Goal: Task Accomplishment & Management: Use online tool/utility

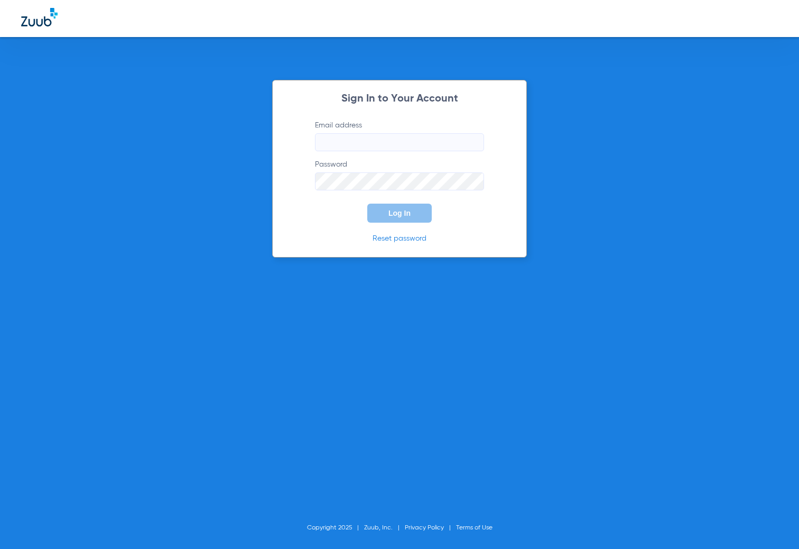
click at [339, 146] on input "Email address" at bounding box center [399, 142] width 169 height 18
type input "[EMAIL_ADDRESS][DOMAIN_NAME]"
click at [367, 204] on button "Log In" at bounding box center [399, 213] width 64 height 19
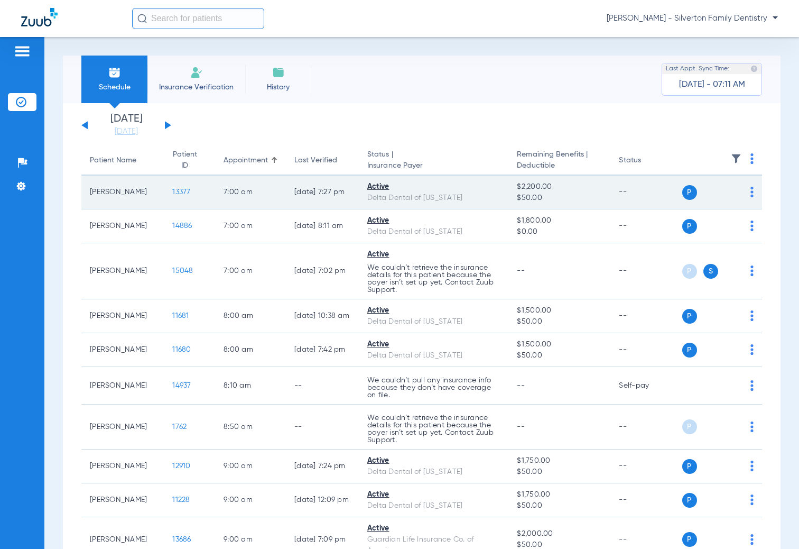
click at [682, 191] on span "P" at bounding box center [689, 192] width 15 height 15
click at [751, 196] on img at bounding box center [752, 192] width 3 height 11
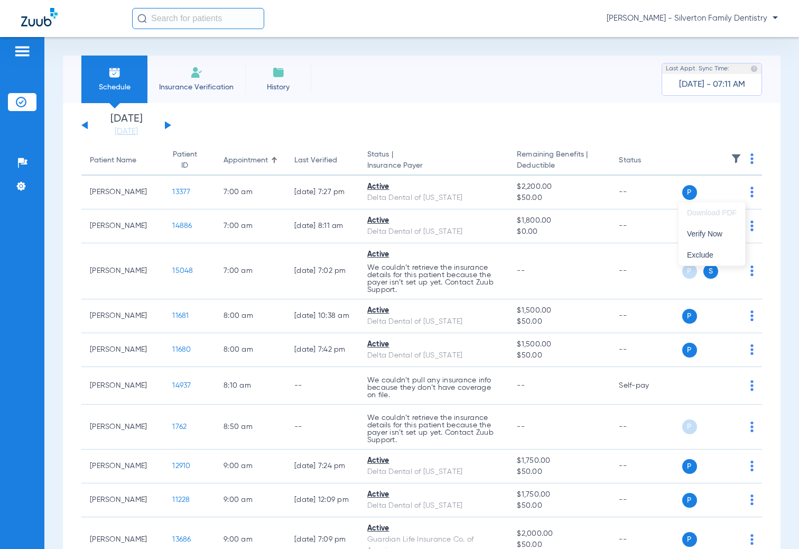
click at [473, 145] on div at bounding box center [399, 274] width 799 height 549
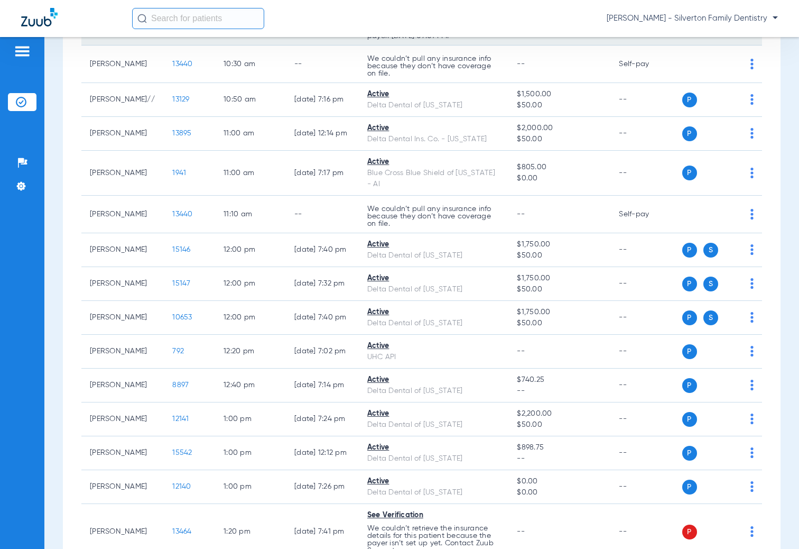
scroll to position [794, 0]
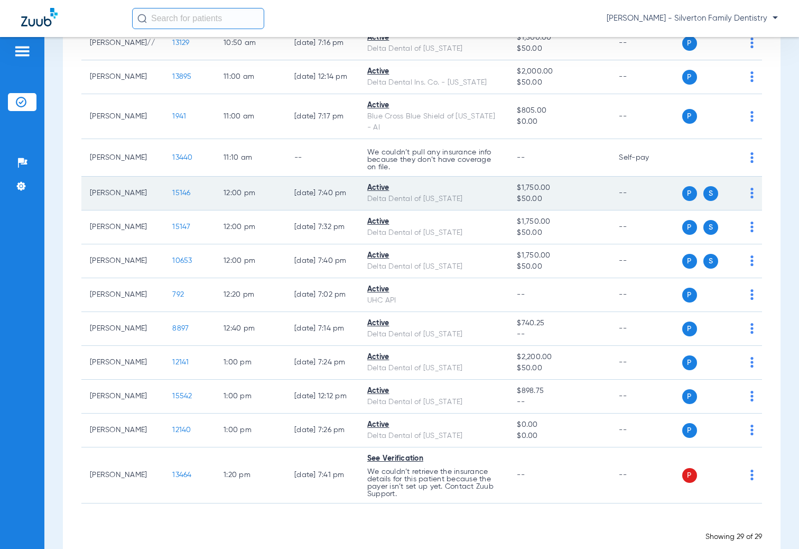
click at [705, 186] on span "S" at bounding box center [711, 193] width 15 height 15
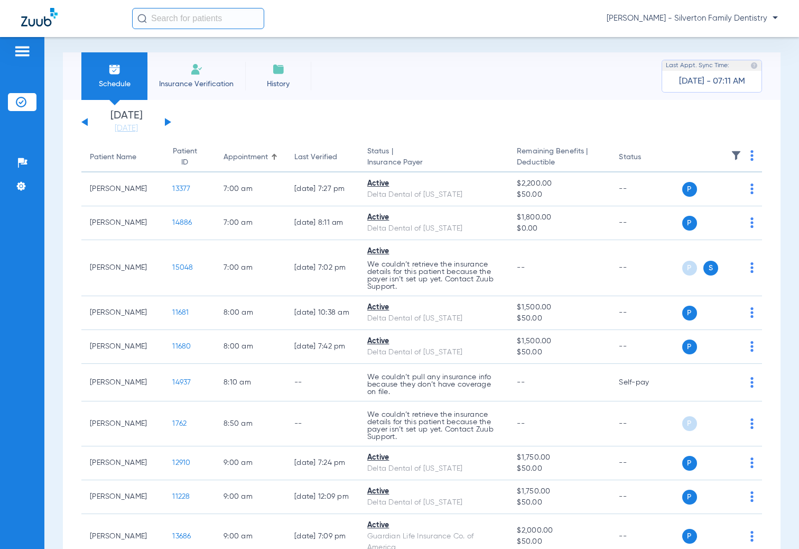
scroll to position [0, 0]
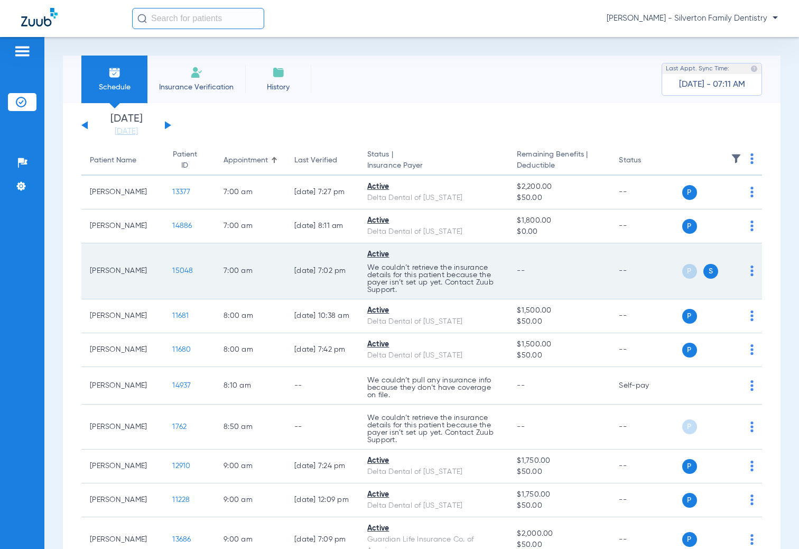
click at [742, 266] on div "P S" at bounding box center [718, 271] width 72 height 15
click at [742, 272] on div "P S" at bounding box center [718, 271] width 72 height 15
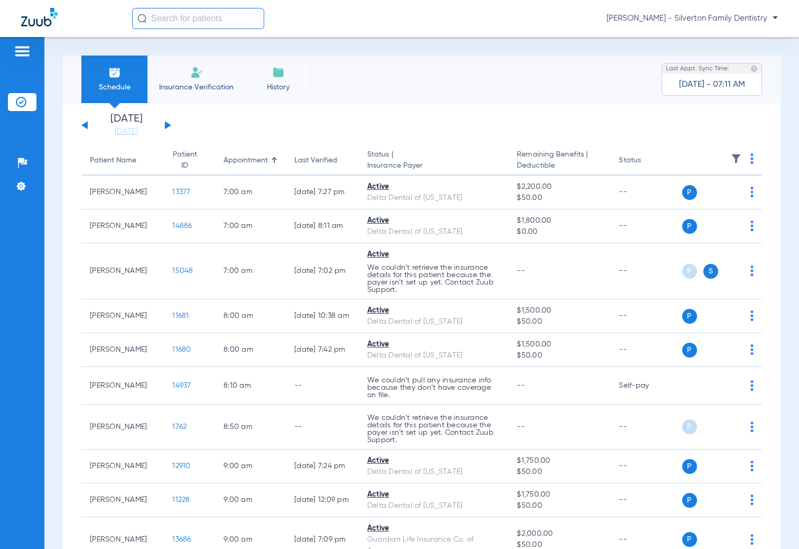
click at [23, 53] on img at bounding box center [22, 51] width 17 height 13
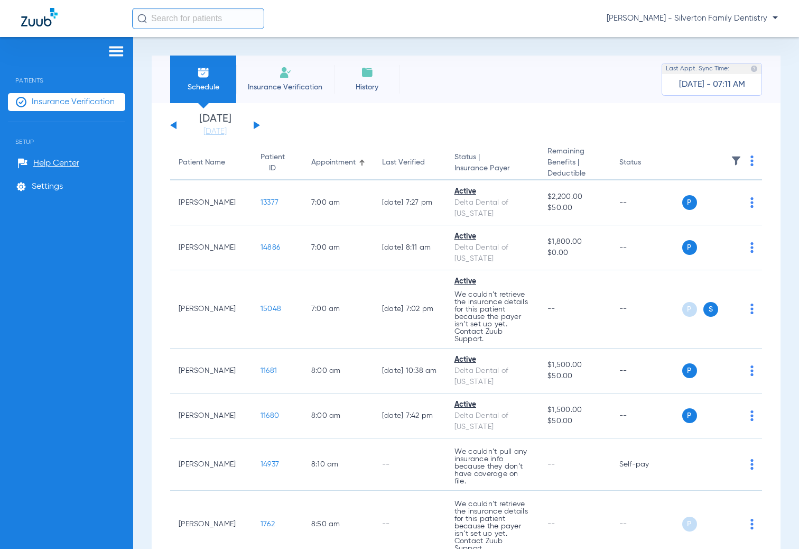
click at [119, 54] on img at bounding box center [116, 51] width 17 height 13
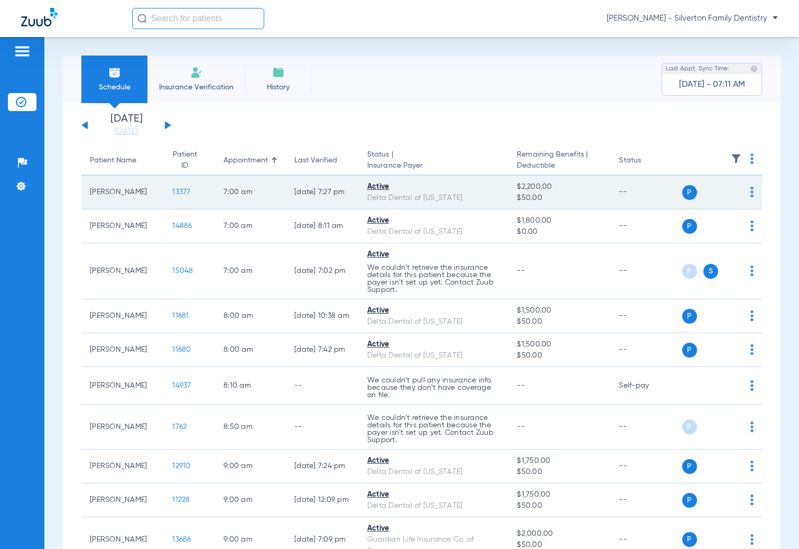
click at [172, 195] on span "13377" at bounding box center [181, 191] width 18 height 7
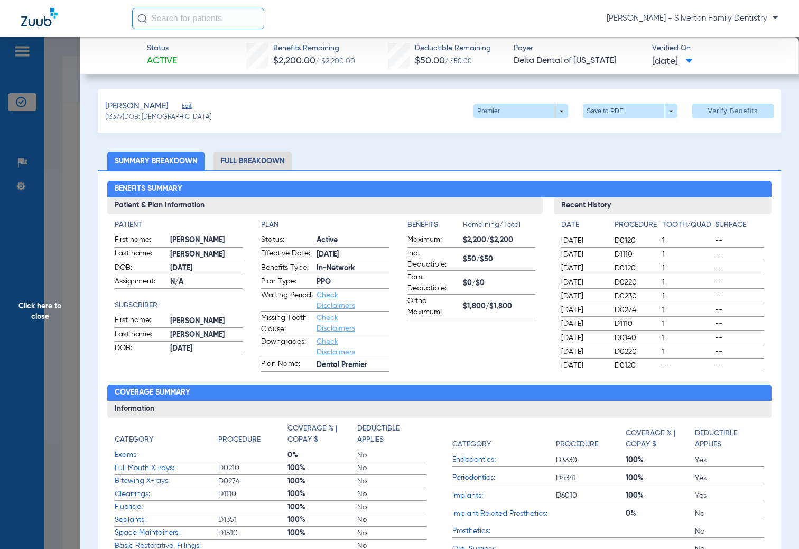
click at [244, 159] on li "Full Breakdown" at bounding box center [253, 161] width 78 height 19
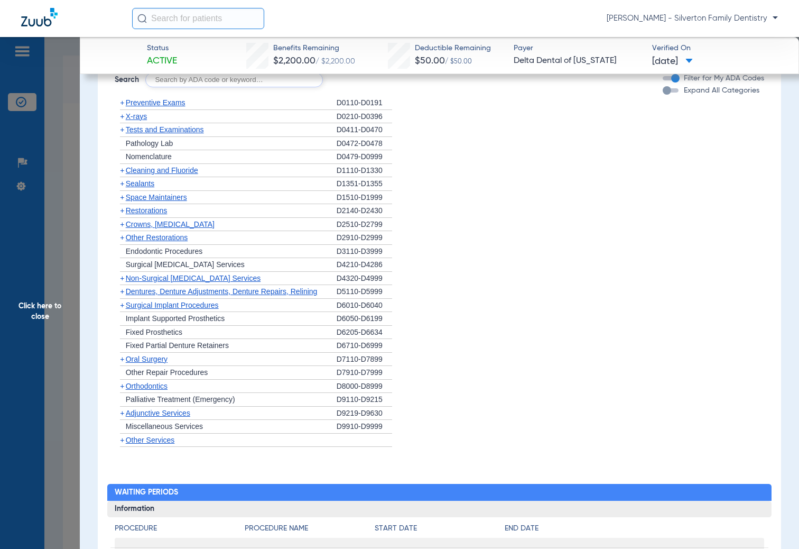
scroll to position [951, 0]
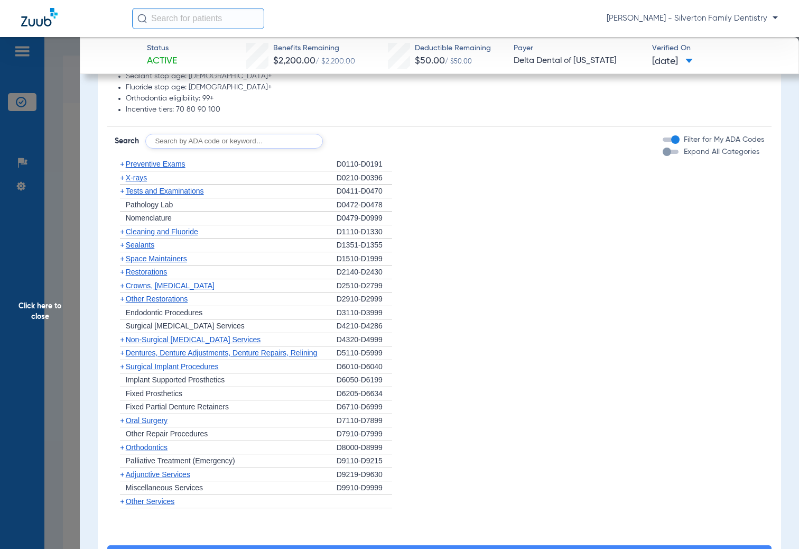
click at [144, 168] on span "Preventive Exams" at bounding box center [156, 164] width 60 height 8
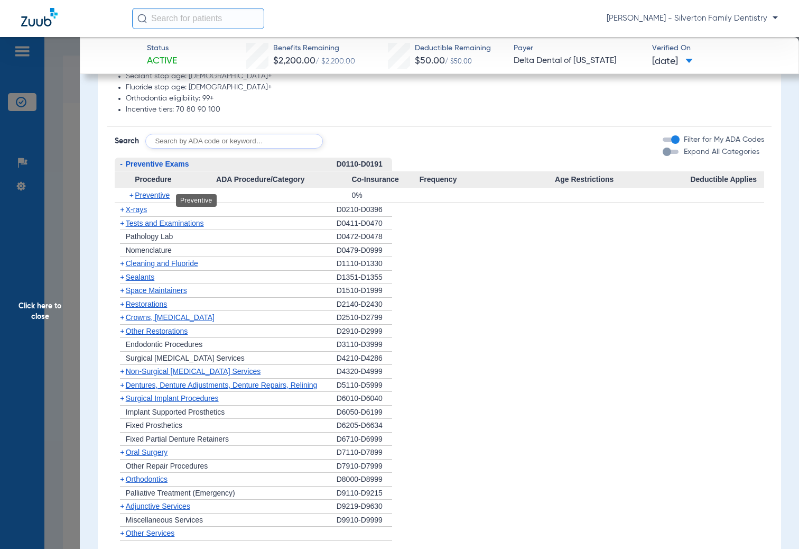
click at [144, 199] on span "Preventive" at bounding box center [152, 195] width 35 height 8
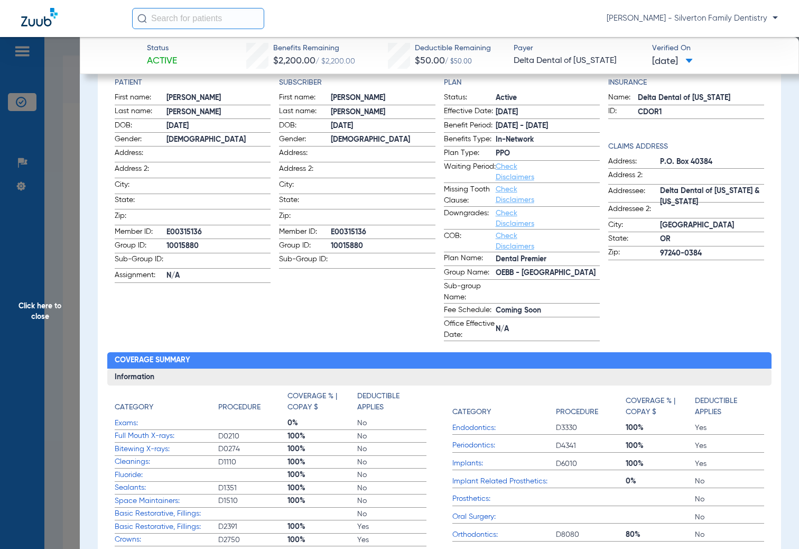
scroll to position [52, 0]
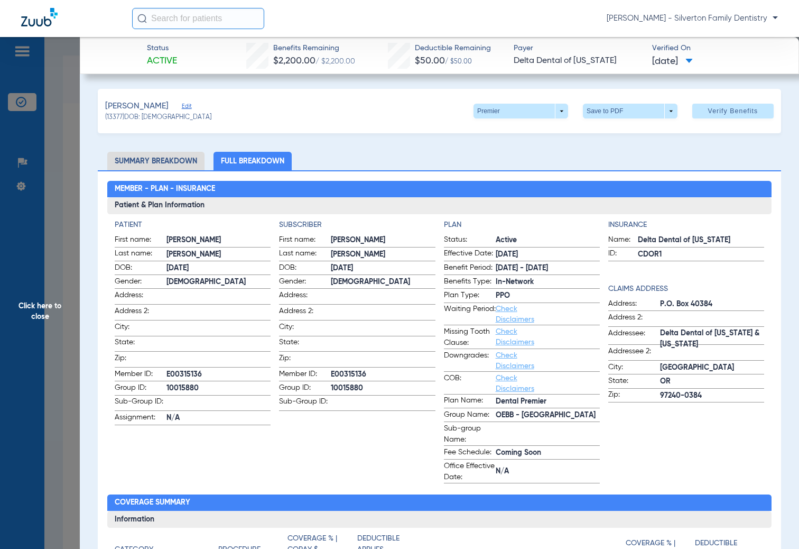
click at [38, 307] on span "Click here to close" at bounding box center [40, 311] width 80 height 549
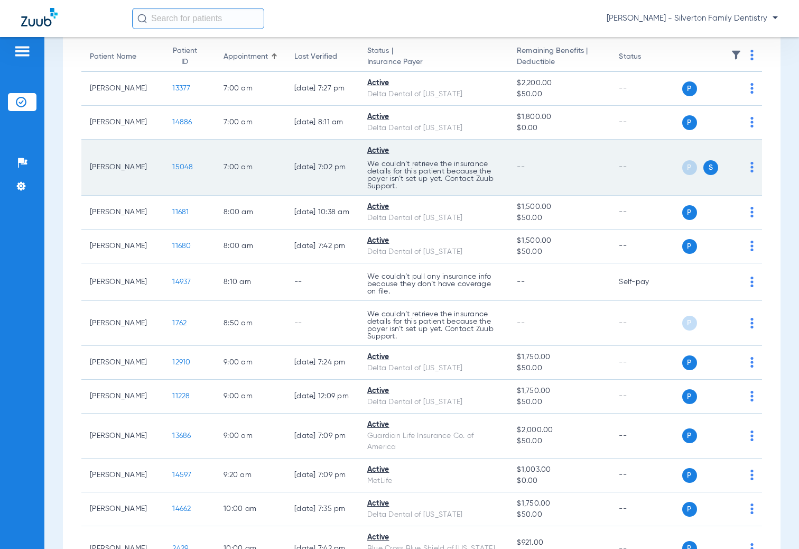
scroll to position [106, 0]
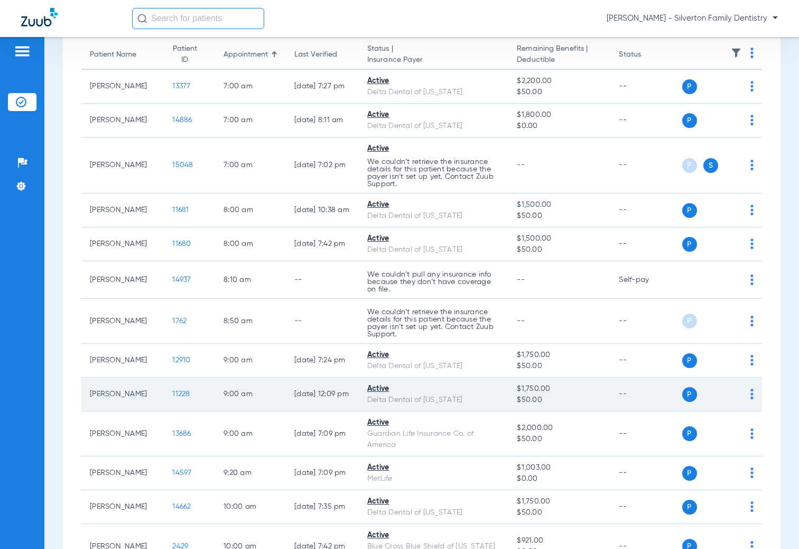
click at [172, 395] on span "11228" at bounding box center [180, 393] width 17 height 7
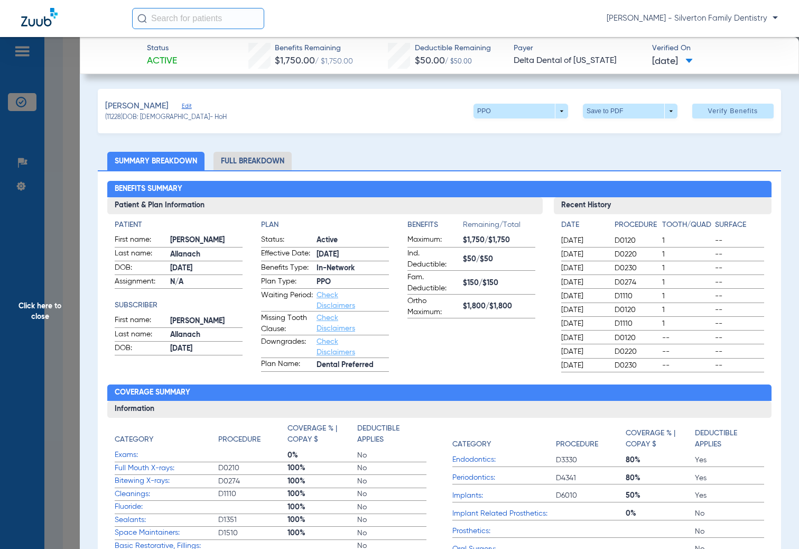
click at [246, 159] on li "Full Breakdown" at bounding box center [253, 161] width 78 height 19
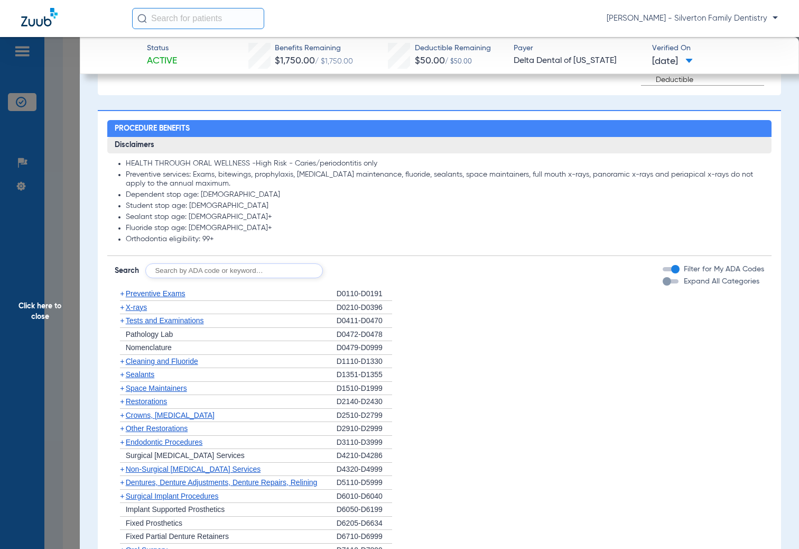
scroll to position [846, 0]
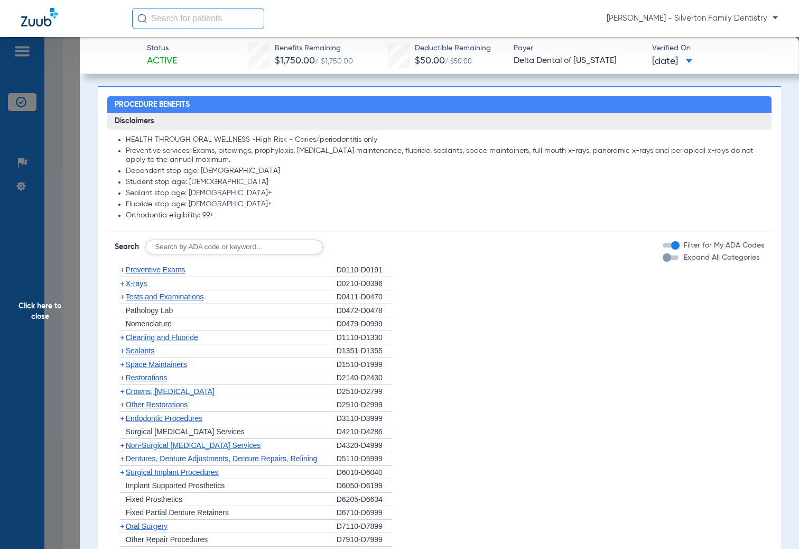
click at [142, 270] on span "Preventive Exams" at bounding box center [156, 269] width 60 height 8
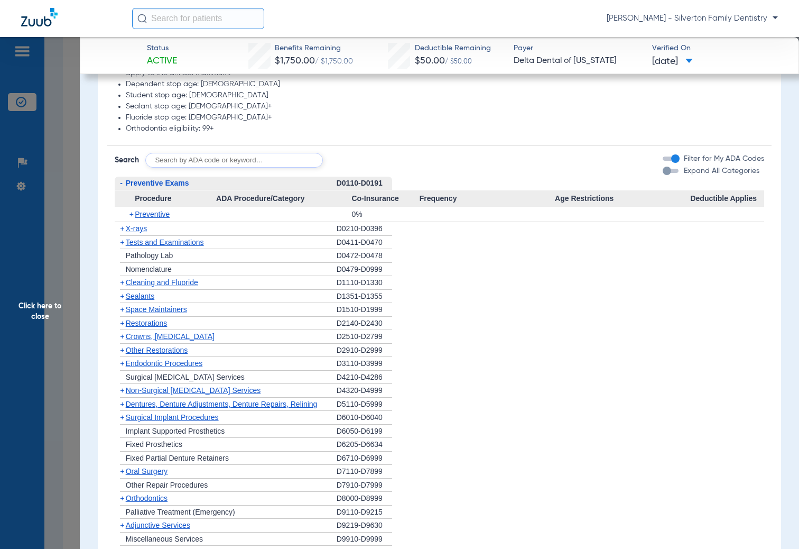
scroll to position [952, 0]
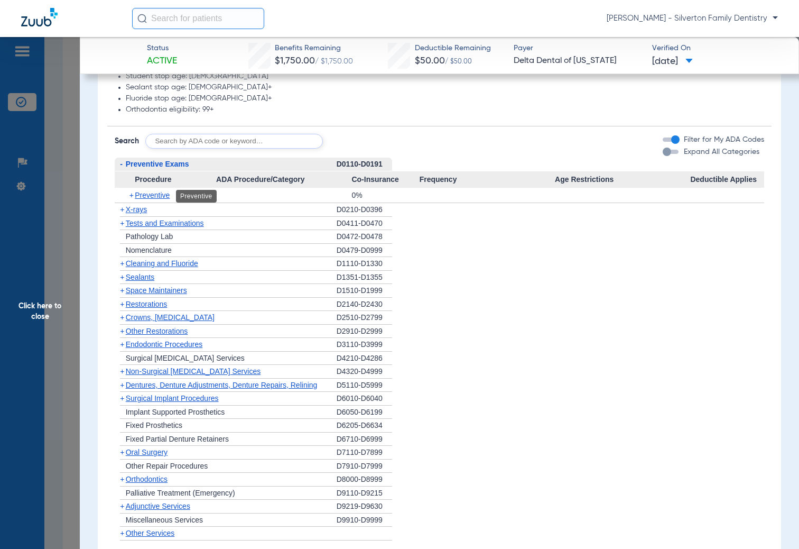
click at [150, 197] on span "Preventive" at bounding box center [152, 195] width 35 height 8
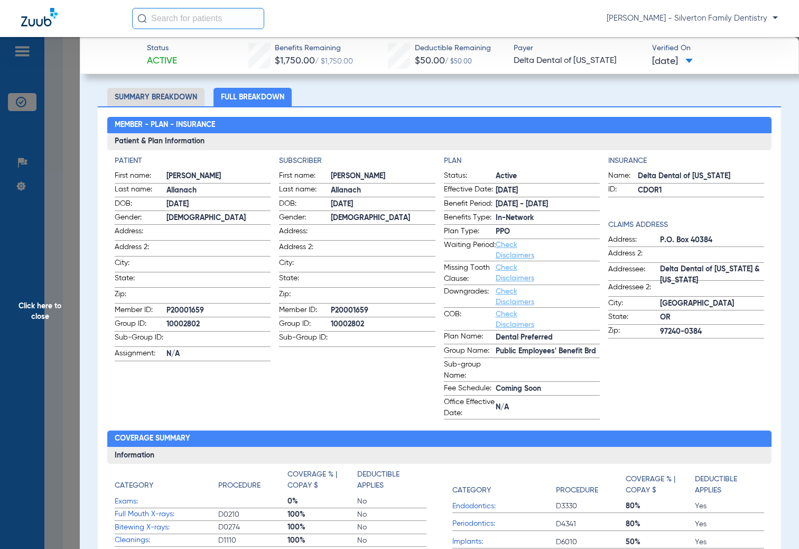
scroll to position [0, 0]
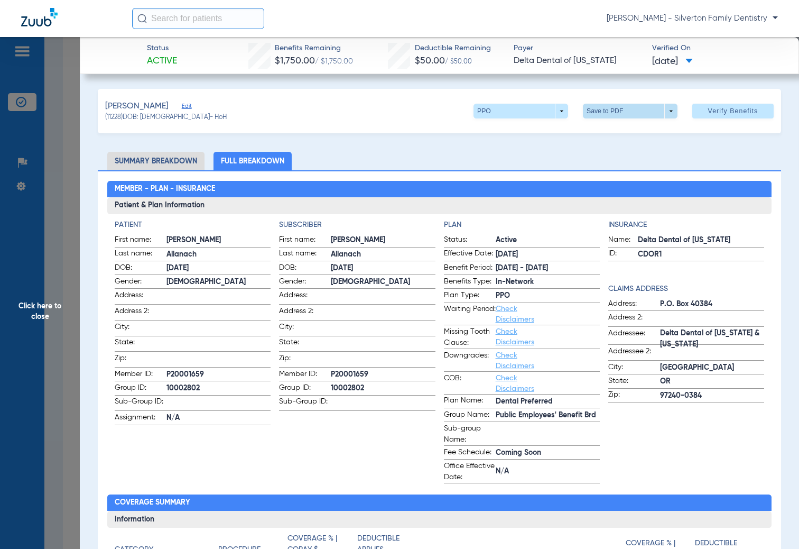
click at [666, 110] on span at bounding box center [630, 111] width 95 height 15
click at [666, 110] on div at bounding box center [399, 274] width 799 height 549
click at [43, 299] on span "Click here to close" at bounding box center [40, 311] width 80 height 549
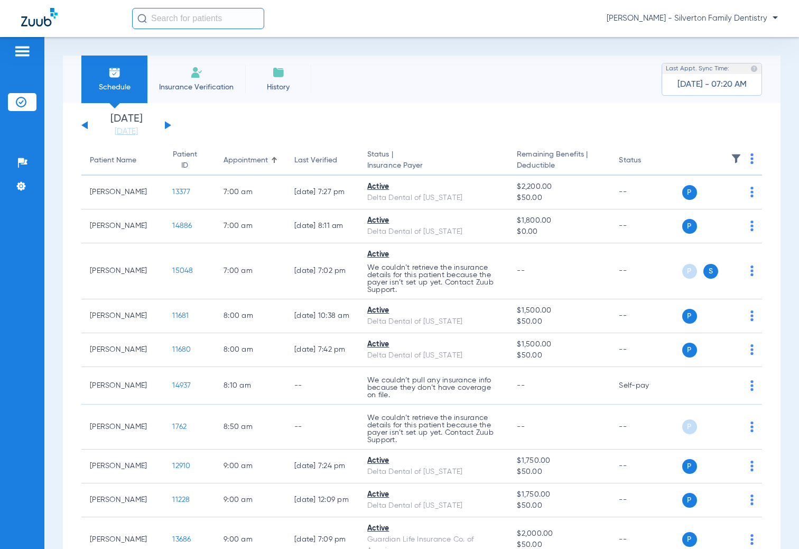
click at [209, 70] on li "Insurance Verification" at bounding box center [196, 80] width 98 height 48
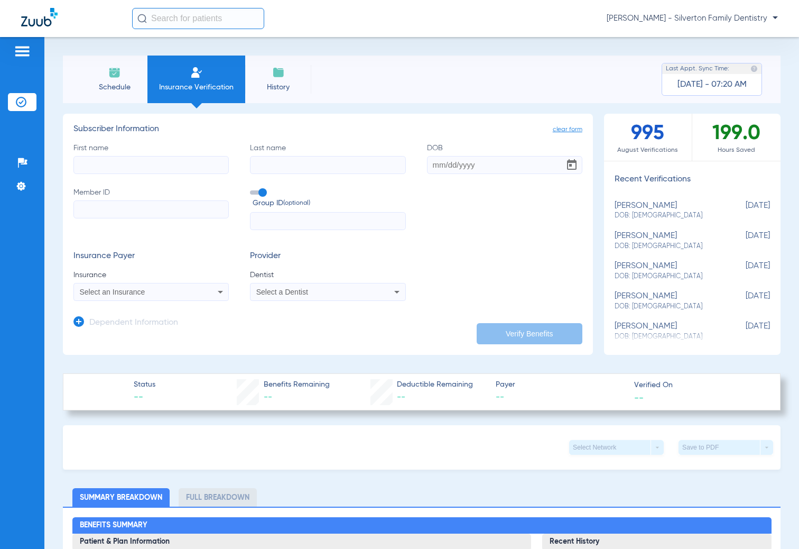
click at [124, 80] on li "Schedule" at bounding box center [114, 80] width 66 height 48
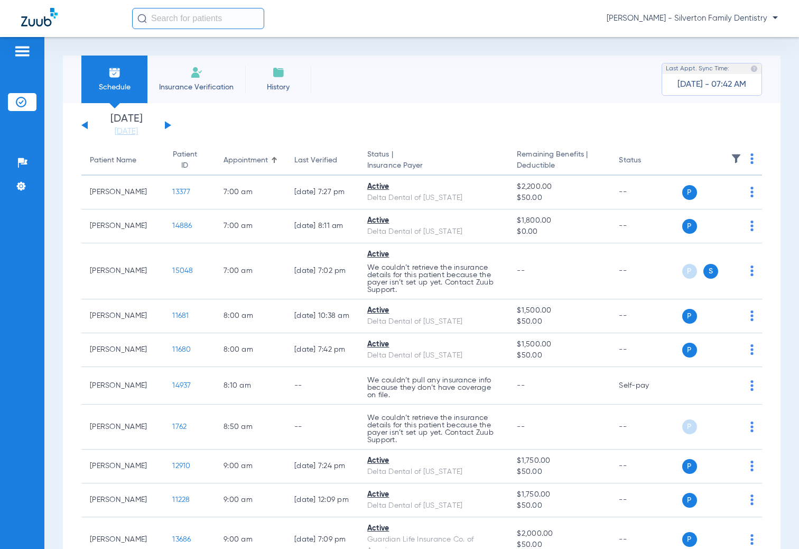
click at [355, 59] on div "Schedule Insurance Verification History Last Appt. Sync Time: Today - 07:42 AM" at bounding box center [422, 80] width 718 height 48
click at [34, 18] on img at bounding box center [39, 17] width 36 height 19
click at [481, 48] on div "Schedule Insurance Verification History Last Appt. Sync Time: Today - 07:42 AM …" at bounding box center [421, 293] width 755 height 512
click at [639, 16] on span "[PERSON_NAME] - Silverton Family Dentistry" at bounding box center [692, 18] width 171 height 11
click at [749, 39] on span "Log out" at bounding box center [747, 37] width 41 height 7
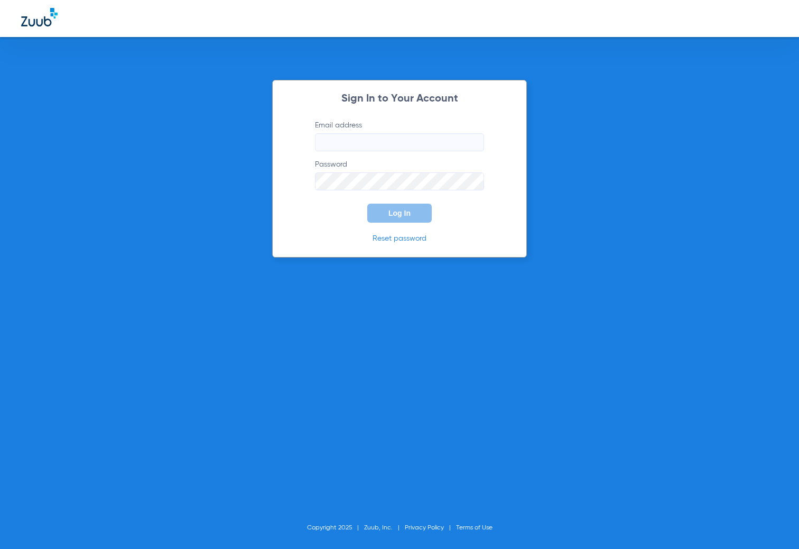
type input "[EMAIL_ADDRESS][DOMAIN_NAME]"
drag, startPoint x: 703, startPoint y: 0, endPoint x: 603, endPoint y: 17, distance: 101.3
click at [603, 17] on div at bounding box center [399, 18] width 799 height 37
type input "[EMAIL_ADDRESS][DOMAIN_NAME]"
click at [339, 205] on form "Email address [EMAIL_ADDRESS][DOMAIN_NAME] Password Log In" at bounding box center [399, 171] width 201 height 103
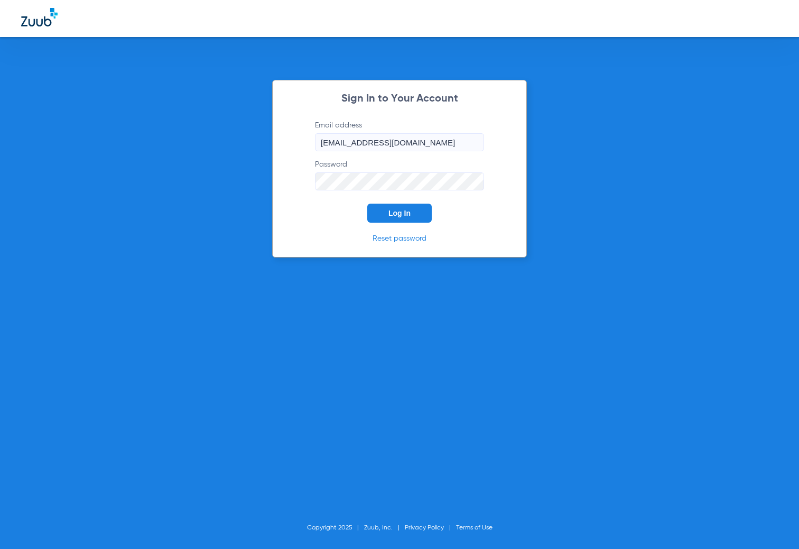
click at [382, 211] on button "Log In" at bounding box center [399, 213] width 64 height 19
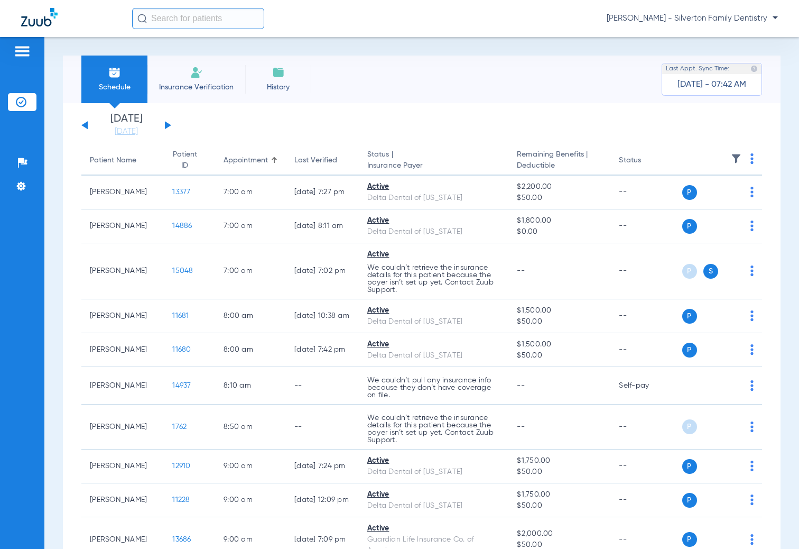
click at [206, 89] on span "Insurance Verification" at bounding box center [196, 87] width 82 height 11
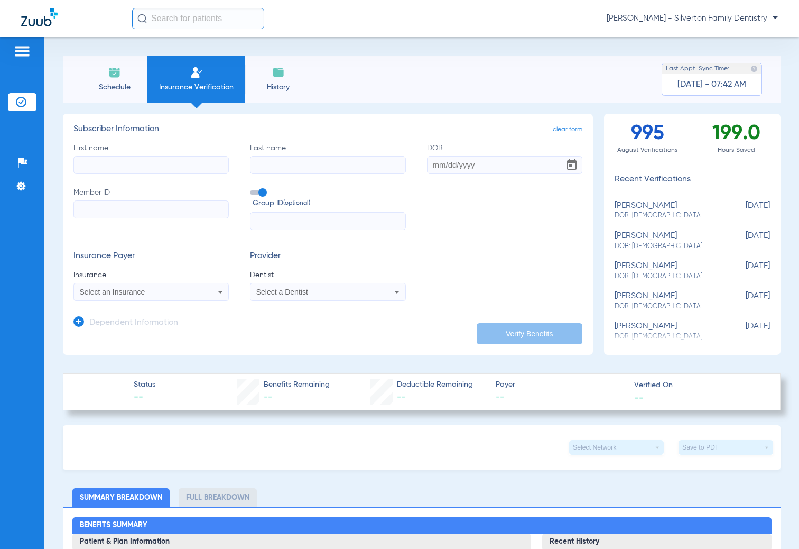
click at [121, 86] on span "Schedule" at bounding box center [114, 87] width 50 height 11
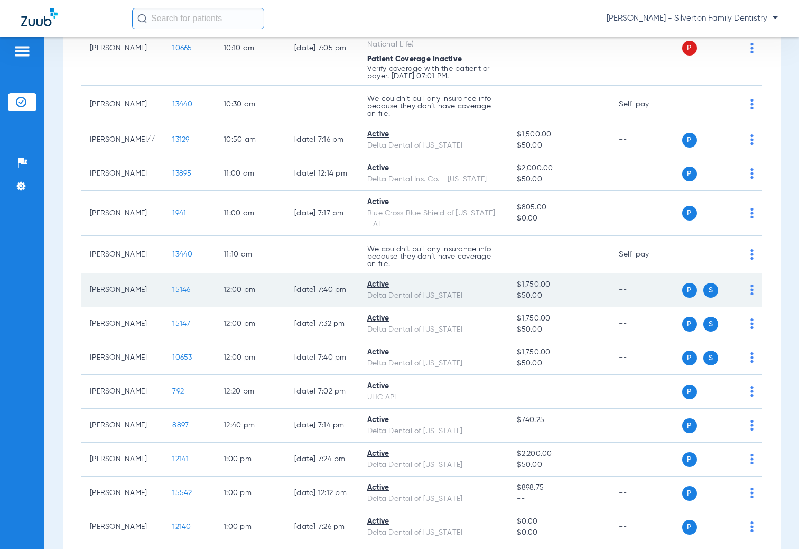
scroll to position [688, 0]
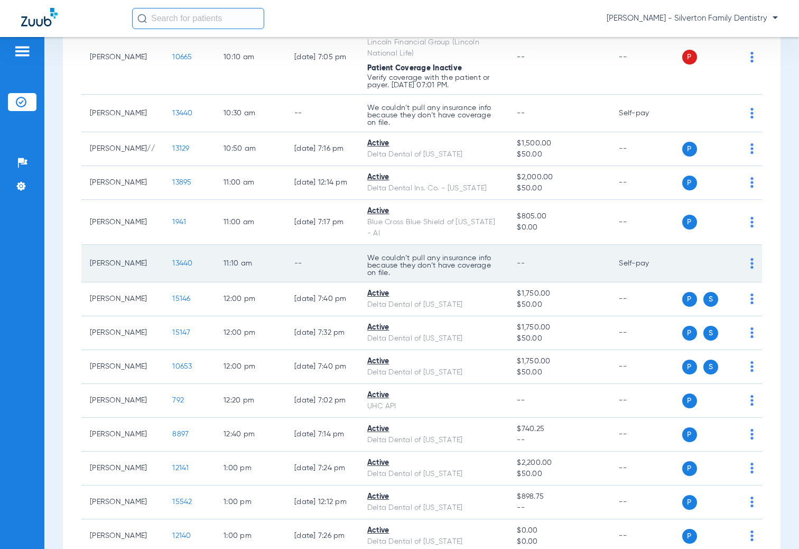
click at [742, 256] on div "P S" at bounding box center [718, 263] width 72 height 15
click at [746, 245] on td "P S" at bounding box center [722, 264] width 80 height 38
click at [751, 258] on img at bounding box center [752, 263] width 3 height 11
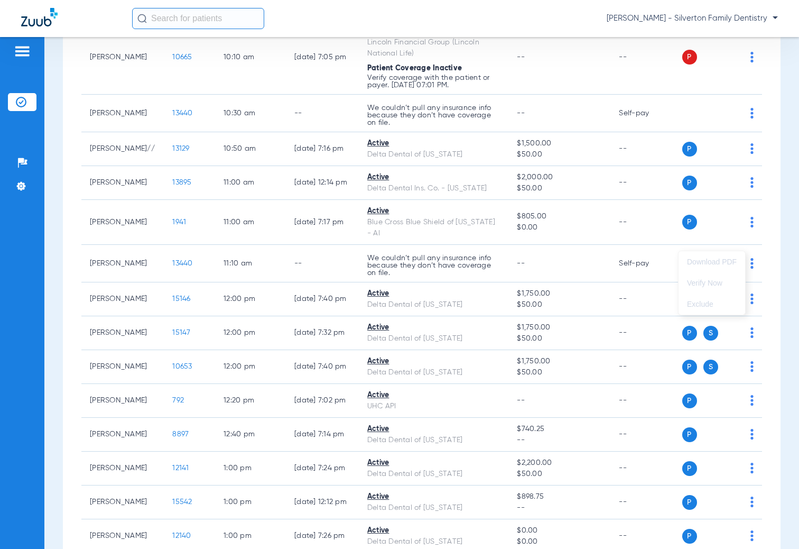
click at [495, 238] on div at bounding box center [399, 274] width 799 height 549
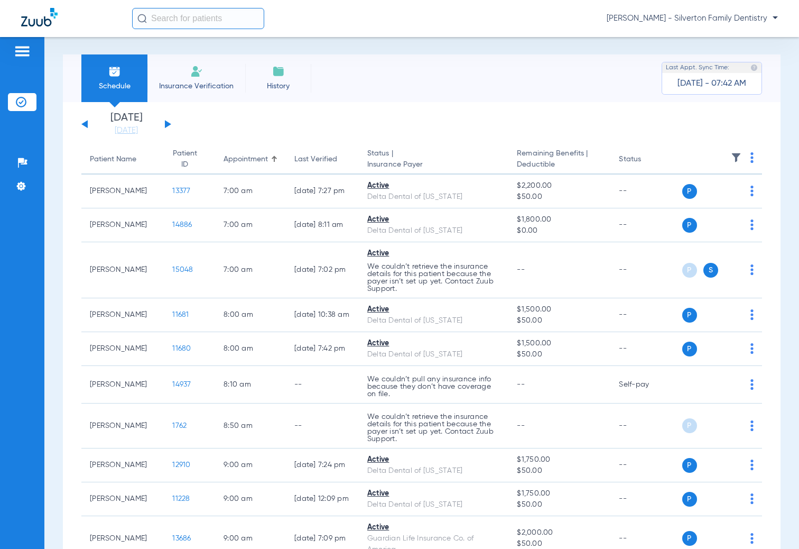
scroll to position [0, 0]
click at [201, 89] on span "Insurance Verification" at bounding box center [196, 87] width 82 height 11
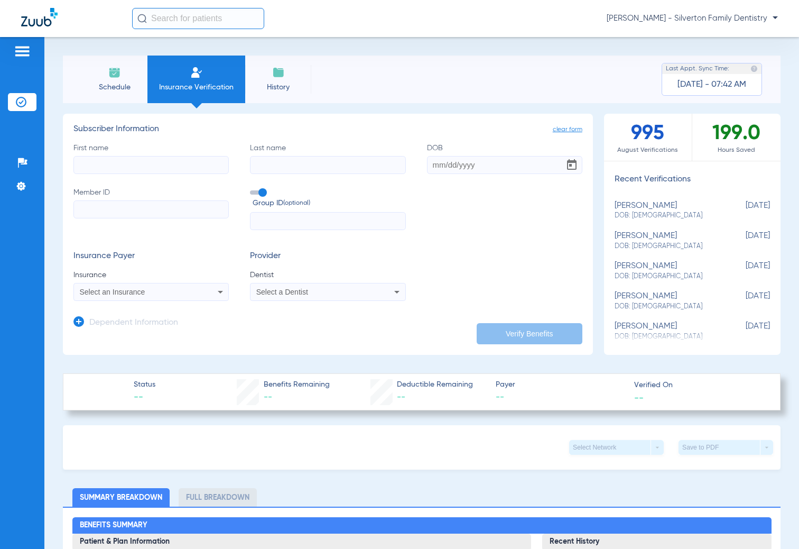
click at [182, 168] on input "First name" at bounding box center [150, 165] width 155 height 18
click at [105, 163] on input "First name Required" at bounding box center [150, 165] width 155 height 18
click at [150, 159] on input "First name Required" at bounding box center [150, 165] width 155 height 18
type input "[PERSON_NAME]"
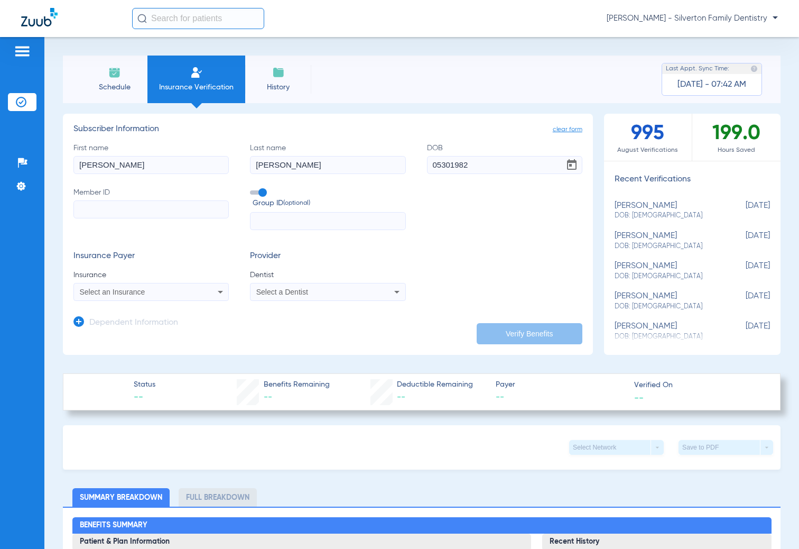
type input "[DATE]"
click at [106, 212] on input "Member ID" at bounding box center [150, 209] width 155 height 18
type input "3927223563"
click at [165, 293] on div "Select an Insurance" at bounding box center [137, 291] width 115 height 7
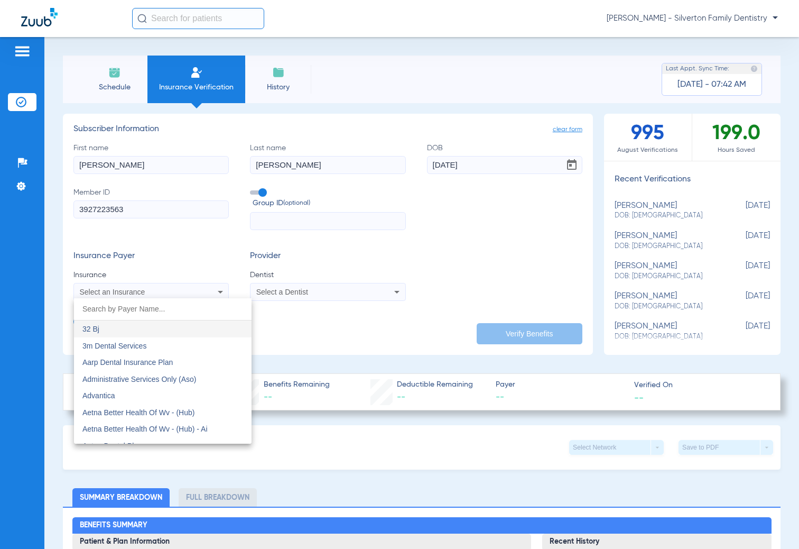
click at [165, 294] on div at bounding box center [399, 274] width 799 height 549
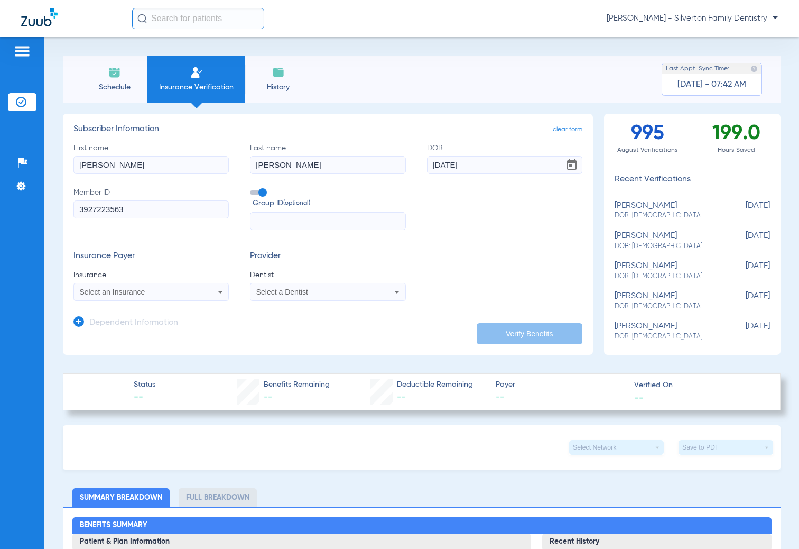
click at [192, 292] on div "Select an Insurance" at bounding box center [137, 291] width 115 height 7
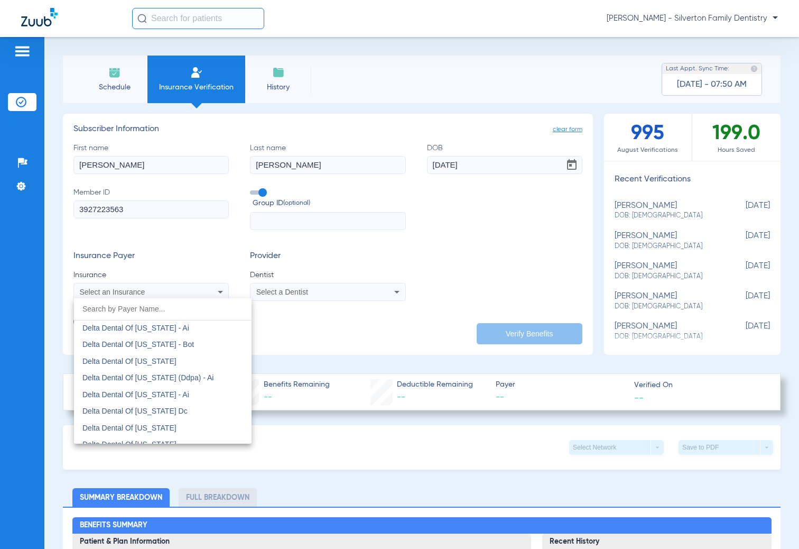
scroll to position [2855, 0]
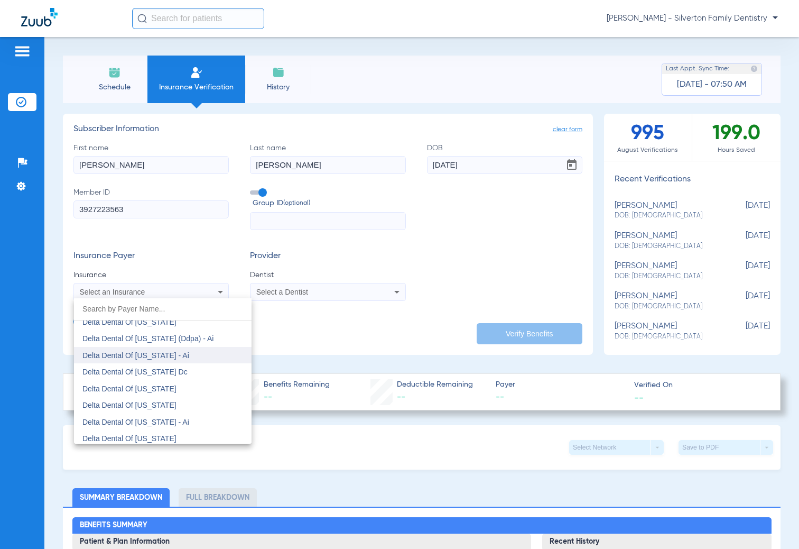
click at [152, 355] on span "Delta Dental Of [US_STATE] - Ai" at bounding box center [135, 355] width 107 height 8
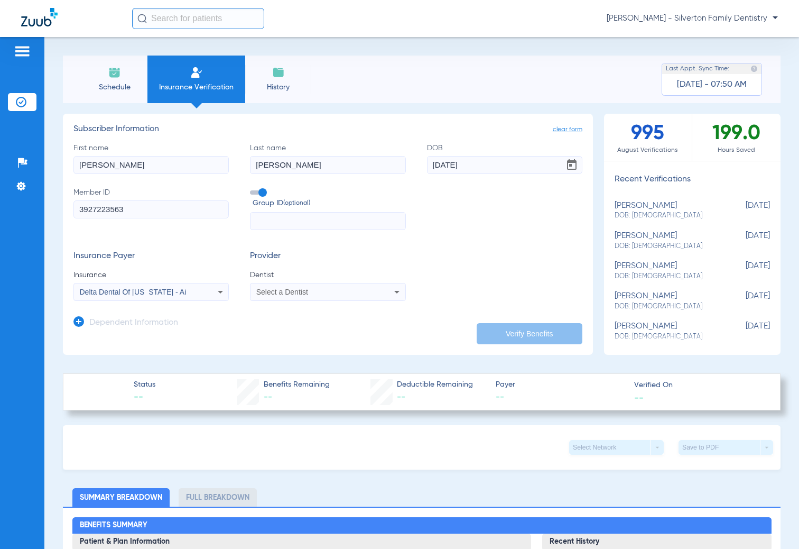
click at [313, 297] on div "Select a Dentist" at bounding box center [328, 291] width 154 height 13
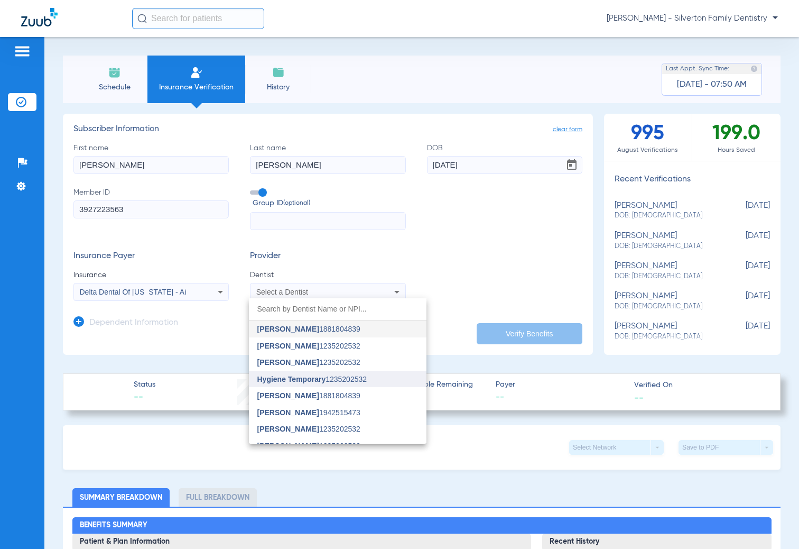
scroll to position [27, 0]
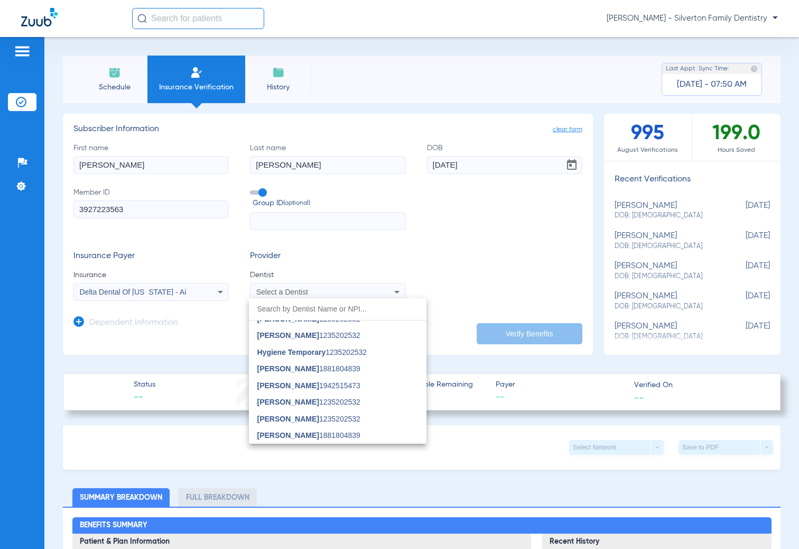
click at [315, 399] on span "[PERSON_NAME] 1235202532" at bounding box center [308, 401] width 103 height 7
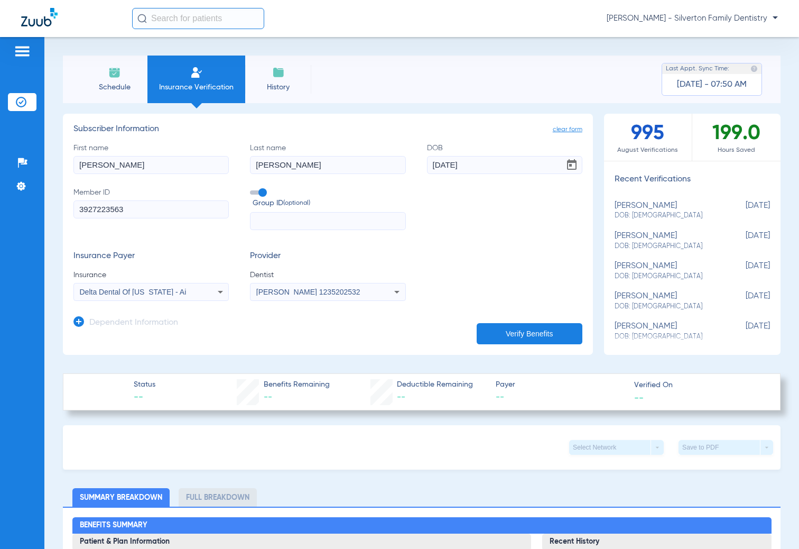
click at [495, 333] on button "Verify Benefits" at bounding box center [530, 333] width 106 height 21
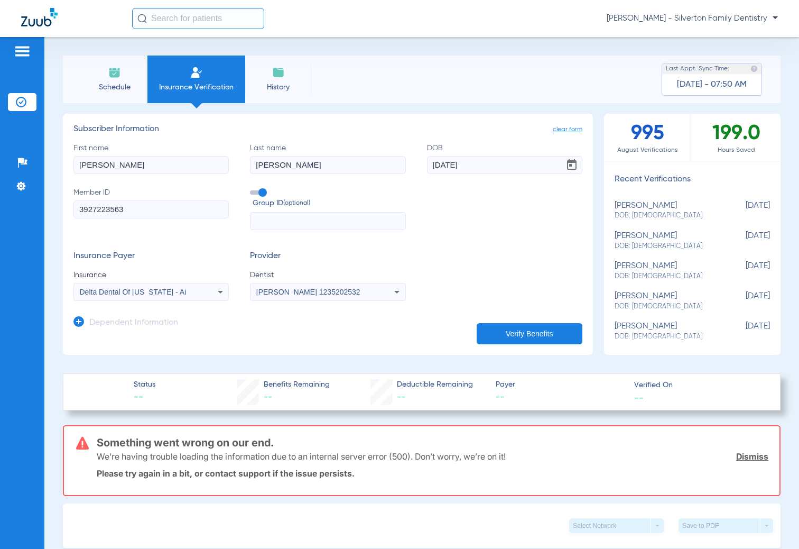
scroll to position [53, 0]
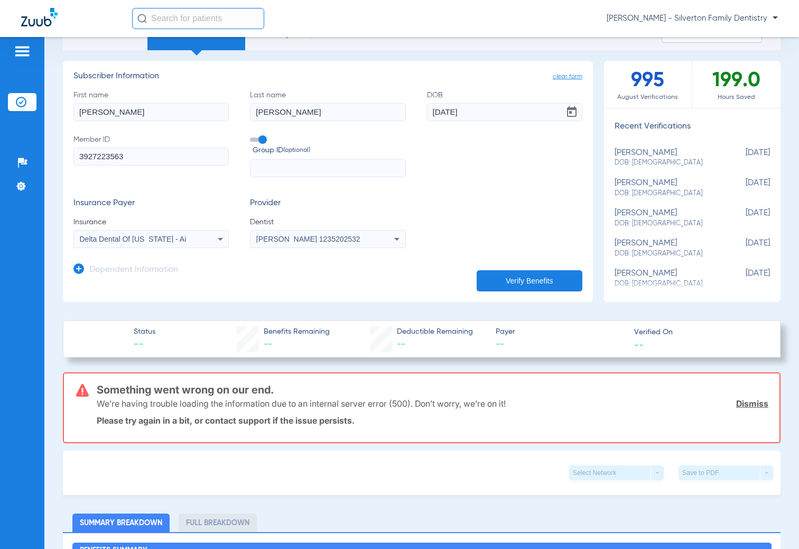
click at [220, 246] on mat-select "Delta Dental Of [US_STATE] - Ai" at bounding box center [150, 239] width 155 height 18
click at [218, 242] on icon at bounding box center [220, 239] width 13 height 13
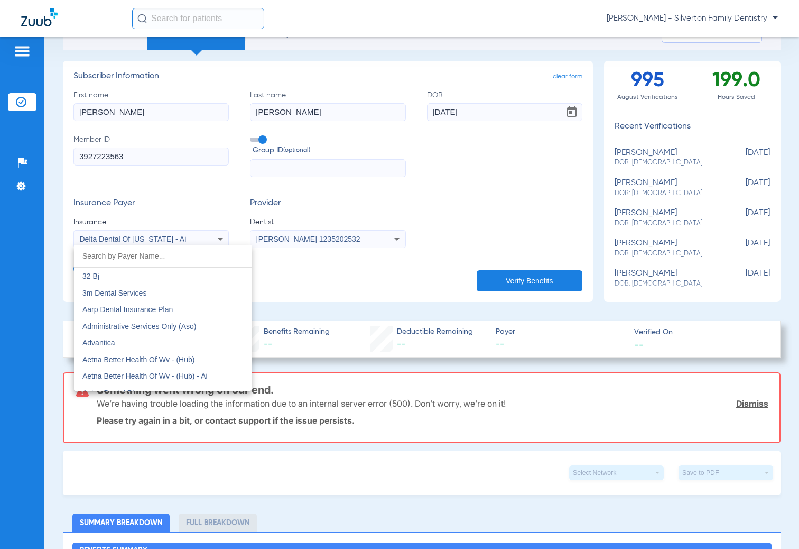
scroll to position [2775, 0]
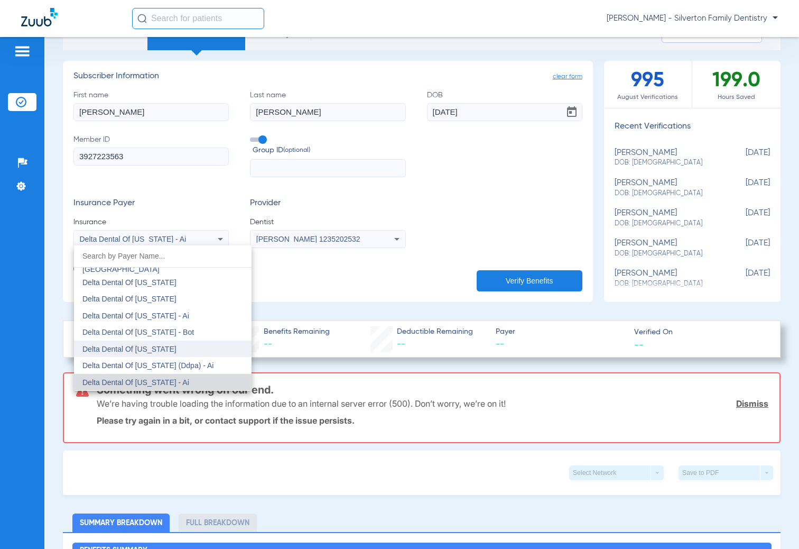
click at [182, 355] on mat-option "Delta Dental Of [US_STATE]" at bounding box center [163, 348] width 178 height 17
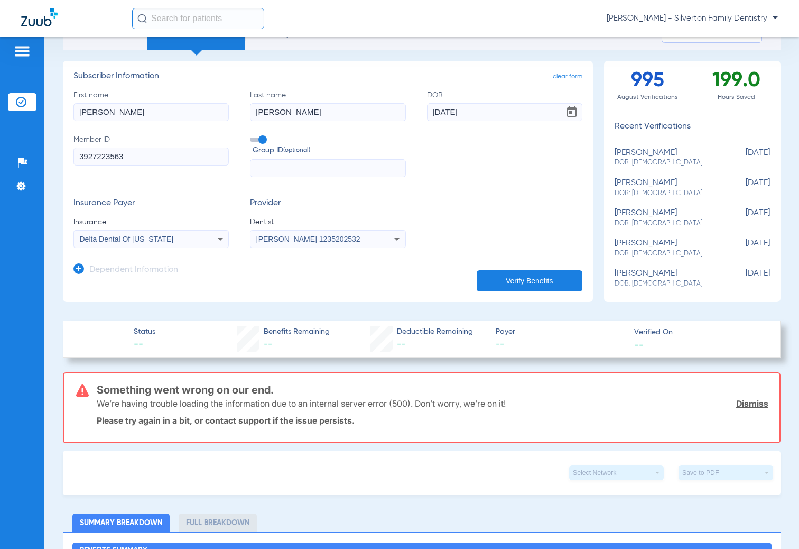
click at [493, 280] on button "Verify Benefits" at bounding box center [530, 280] width 106 height 21
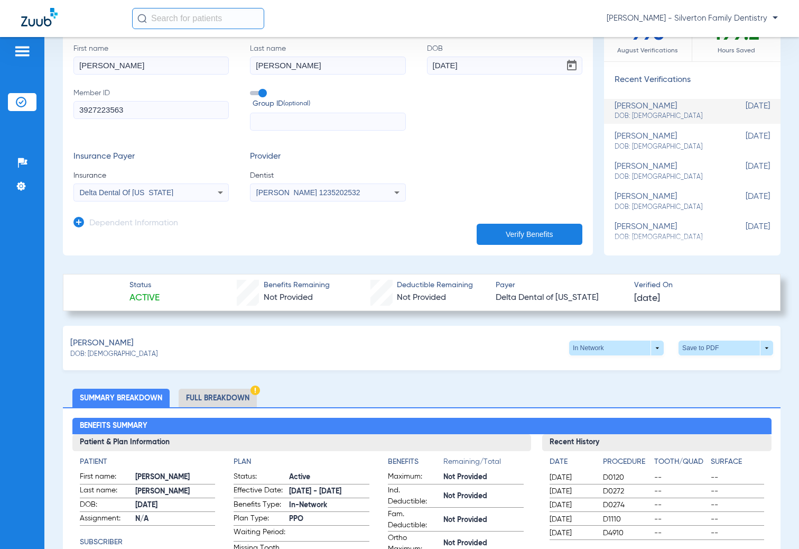
scroll to position [53, 0]
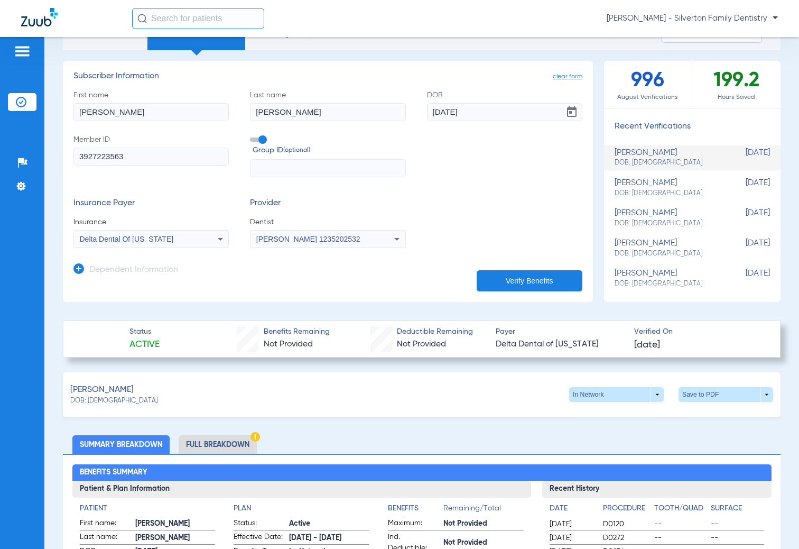
click at [222, 241] on icon at bounding box center [220, 239] width 13 height 13
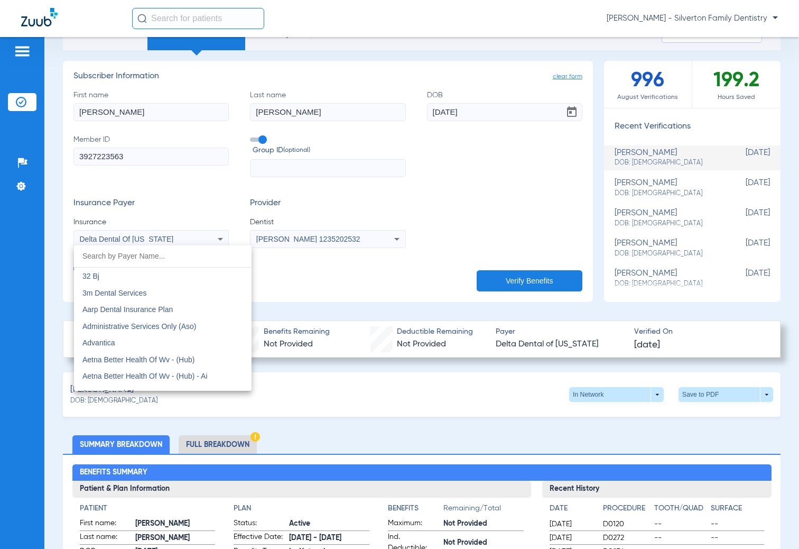
scroll to position [2742, 0]
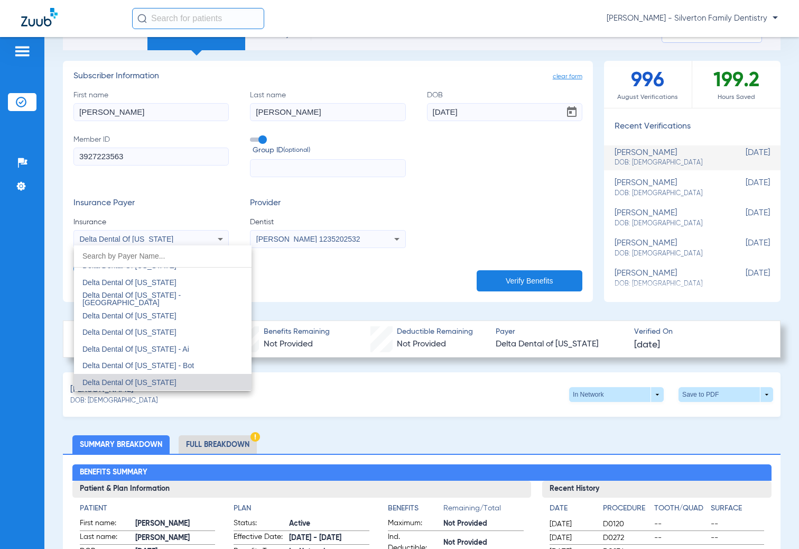
click at [306, 289] on div at bounding box center [399, 274] width 799 height 549
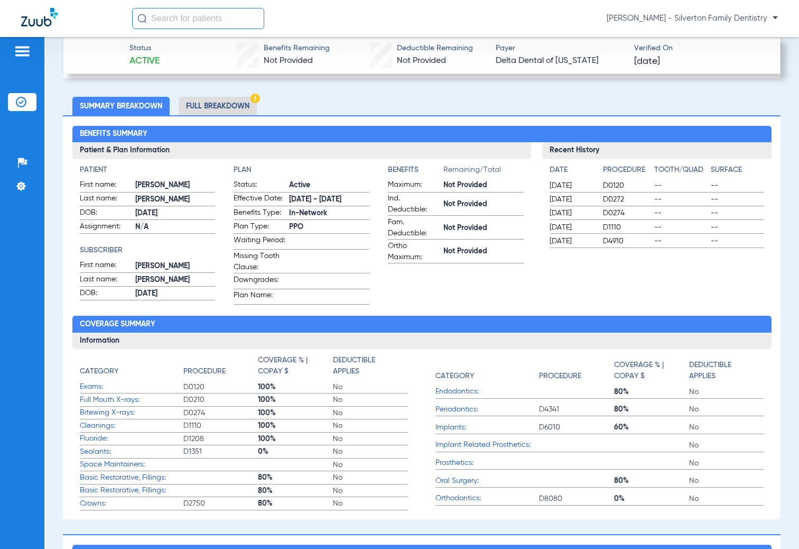
scroll to position [287, 0]
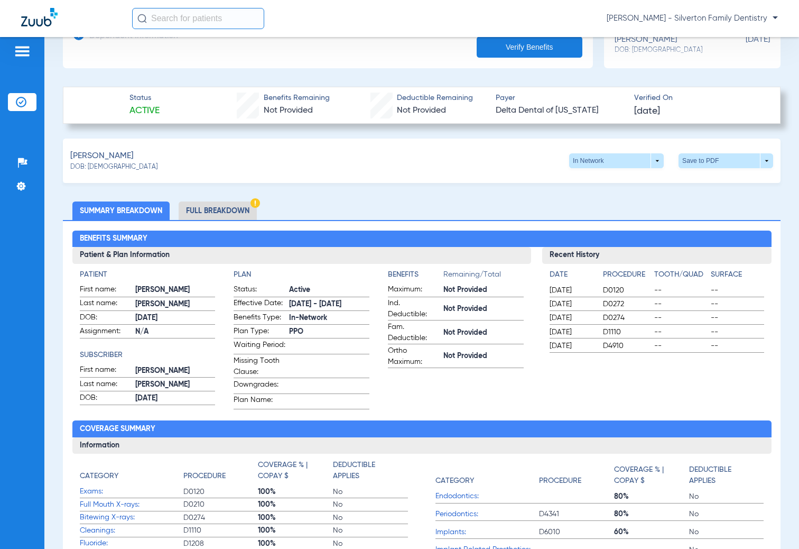
click at [228, 211] on li "Full Breakdown" at bounding box center [218, 210] width 78 height 19
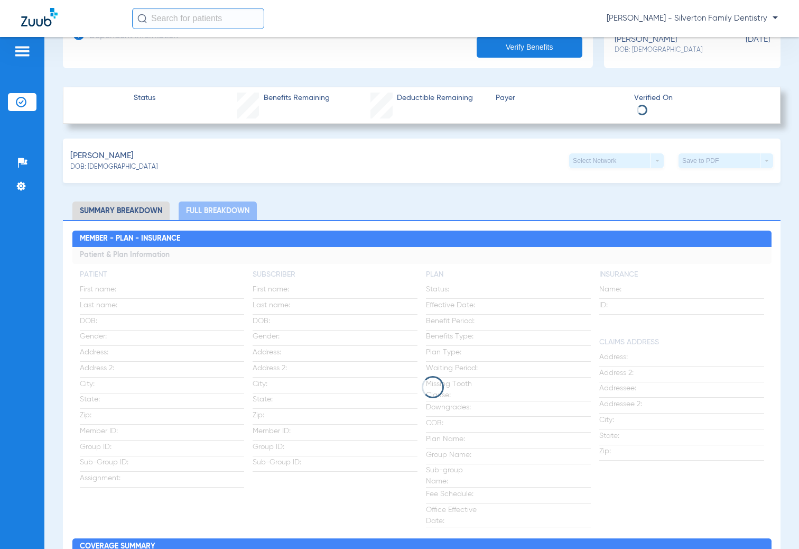
click at [136, 207] on li "Summary Breakdown" at bounding box center [120, 210] width 97 height 19
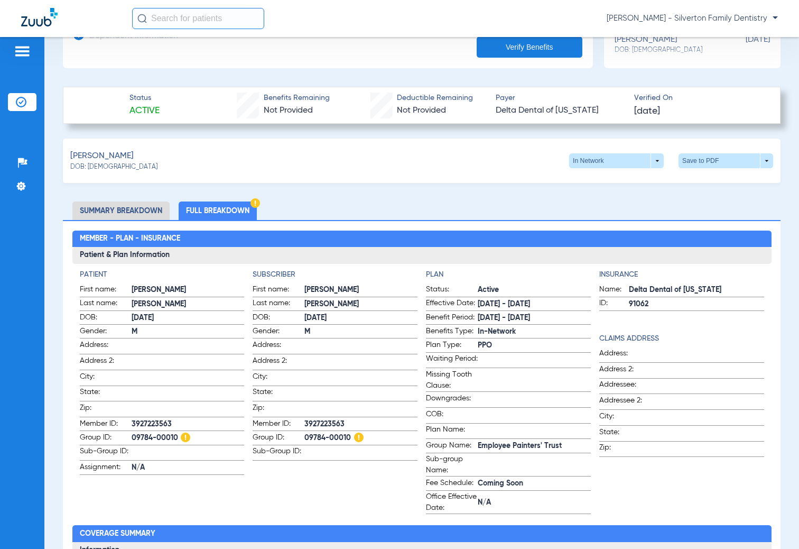
scroll to position [181, 0]
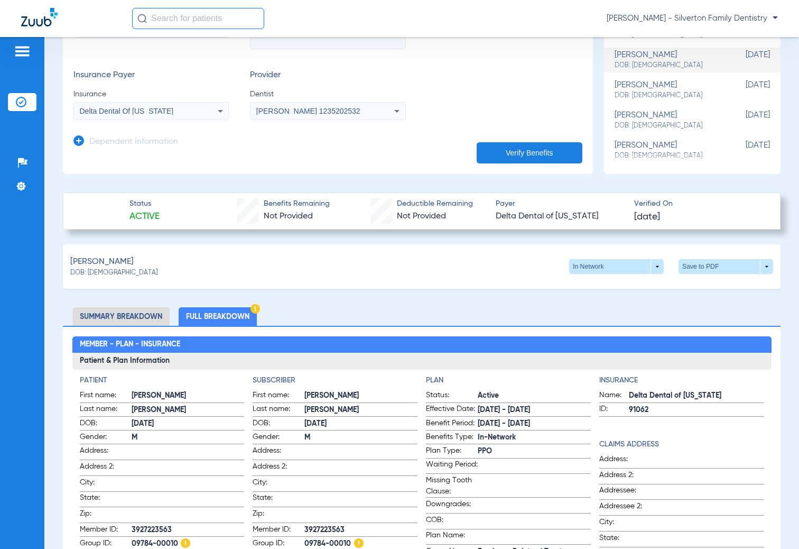
click at [587, 307] on ul "Summary Breakdown Full Breakdown" at bounding box center [422, 316] width 718 height 19
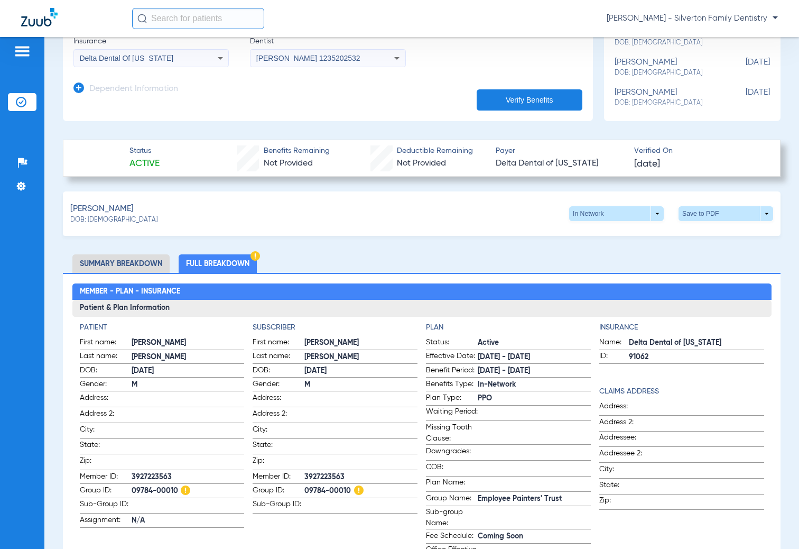
scroll to position [392, 0]
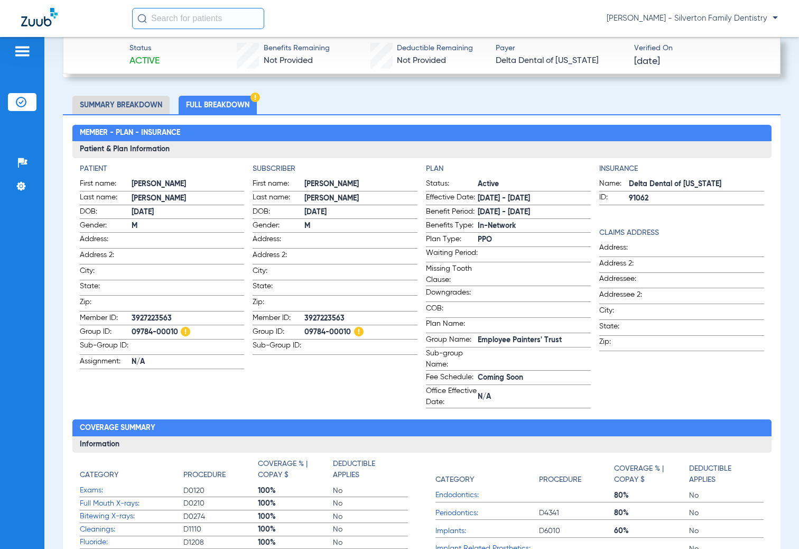
click at [162, 104] on li "Summary Breakdown" at bounding box center [120, 105] width 97 height 19
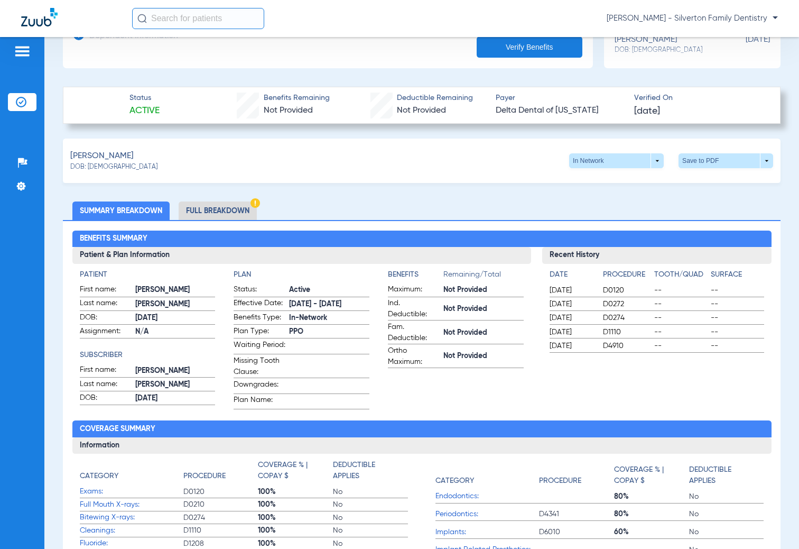
scroll to position [234, 0]
